Goal: Task Accomplishment & Management: Complete application form

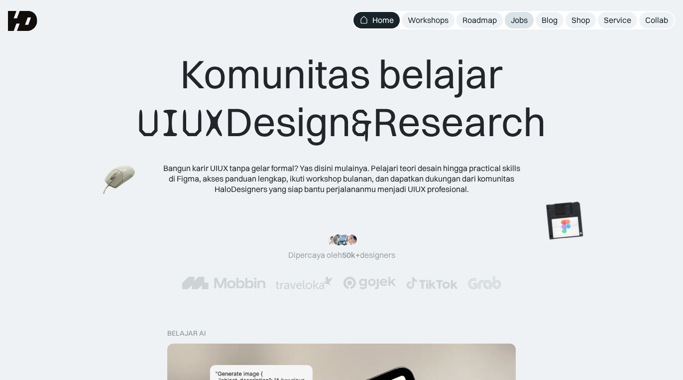
click at [521, 18] on div "Jobs" at bounding box center [519, 20] width 17 height 10
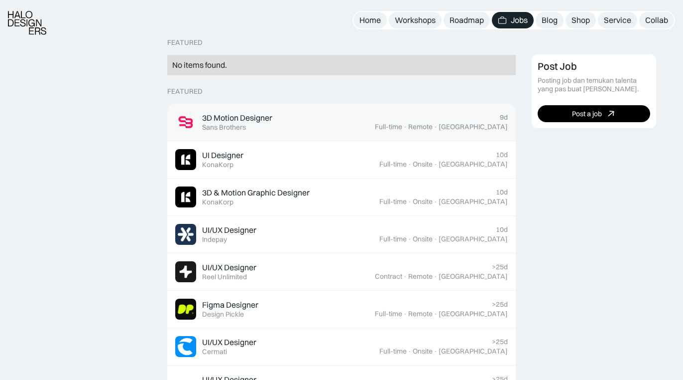
scroll to position [264, 0]
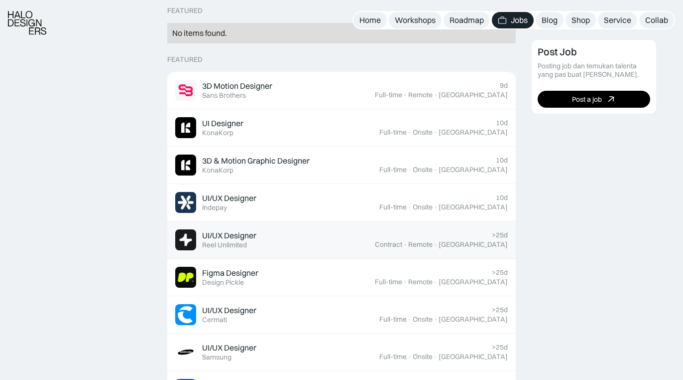
click at [328, 239] on div "UI/UX Designer Featured Reel Unlimited" at bounding box center [275, 239] width 200 height 21
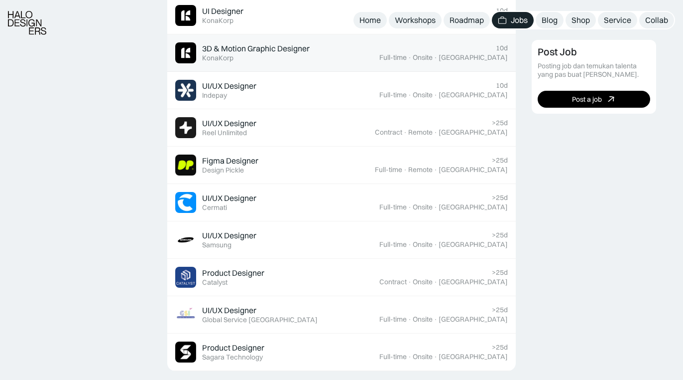
scroll to position [415, 0]
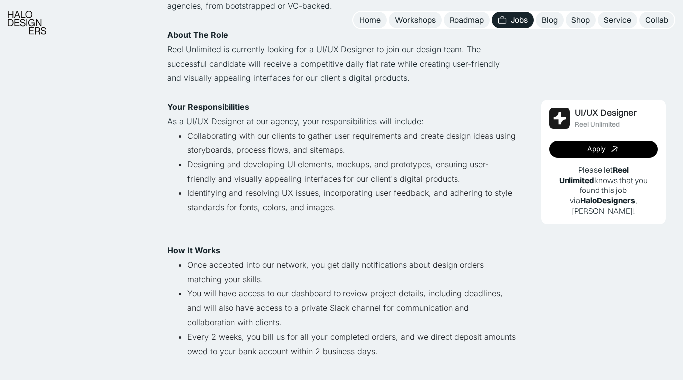
scroll to position [202, 0]
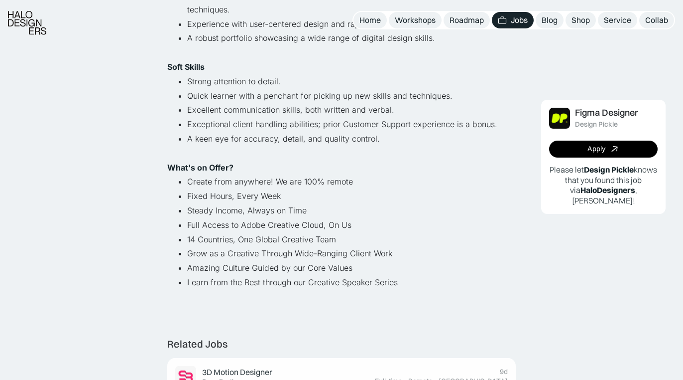
scroll to position [584, 0]
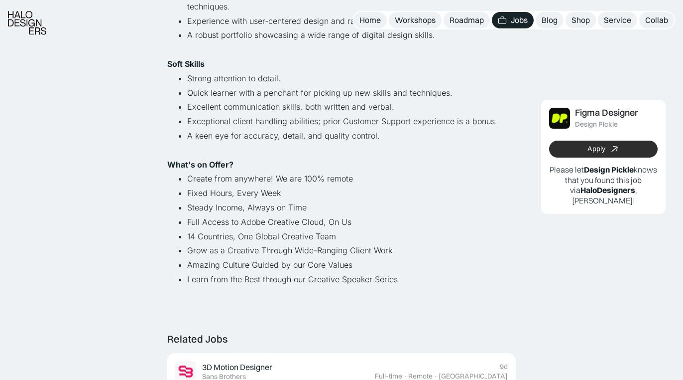
click at [593, 146] on div "Apply" at bounding box center [597, 149] width 18 height 8
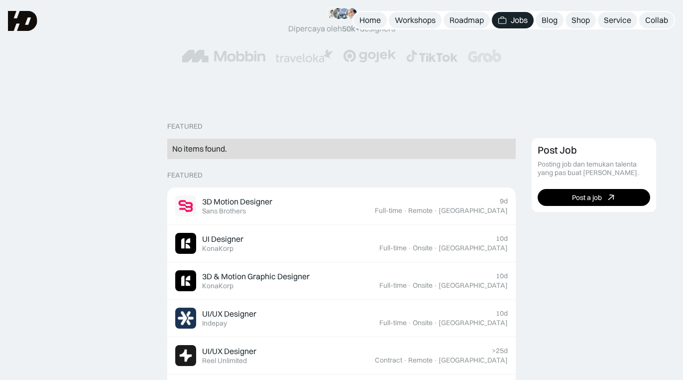
scroll to position [135, 0]
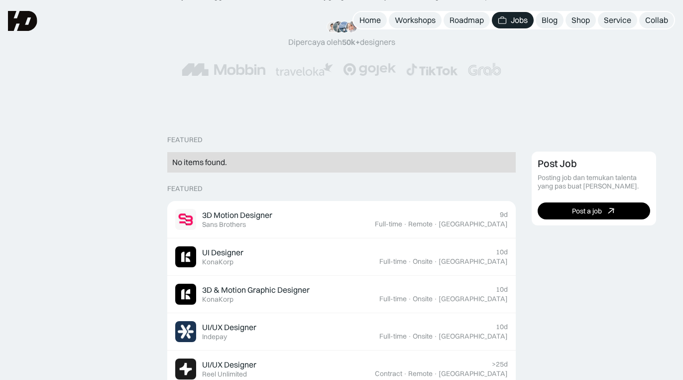
click at [394, 179] on div "Featured No items found. Featured 3D Motion Designer Featured Sans Brothers 9d …" at bounding box center [341, 373] width 349 height 476
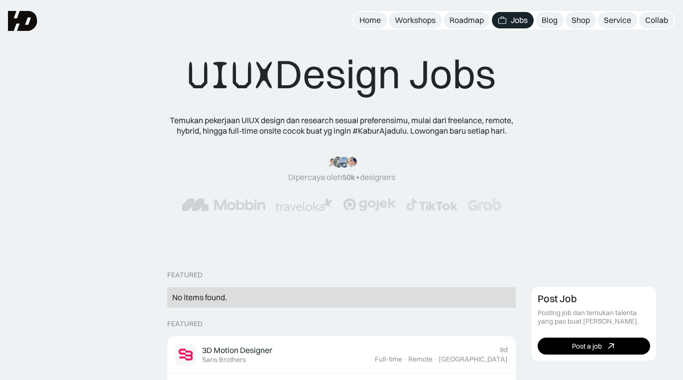
scroll to position [0, 0]
